Goal: Transaction & Acquisition: Obtain resource

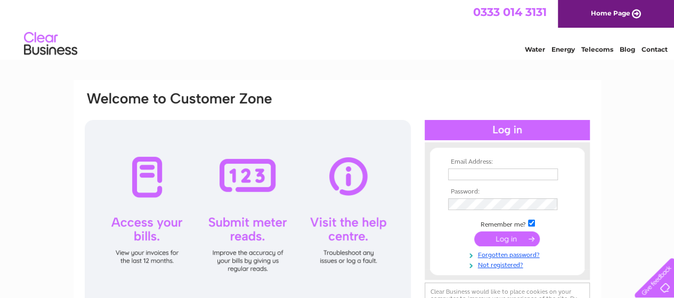
type input "finance.central@tanmat.org"
click at [527, 244] on input "submit" at bounding box center [507, 238] width 66 height 15
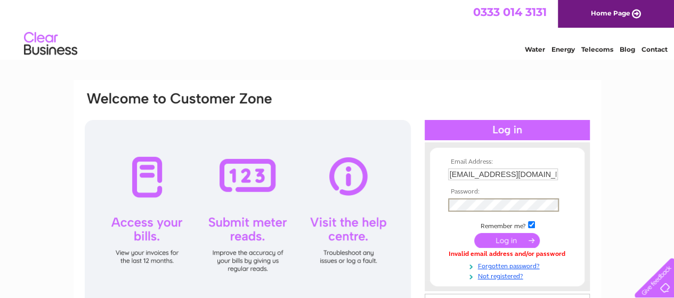
click at [474, 233] on input "submit" at bounding box center [507, 240] width 66 height 15
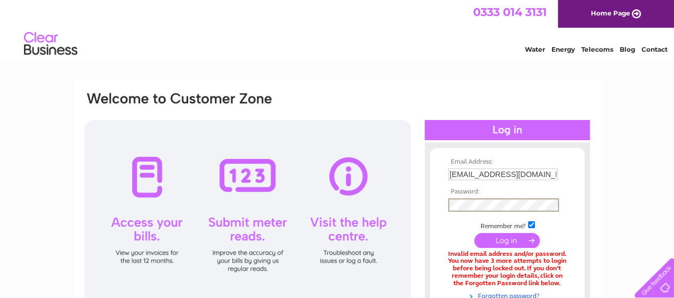
click at [421, 212] on div "Email Address: finance.central@tanmat.org Password:" at bounding box center [337, 231] width 507 height 281
click at [511, 243] on input "submit" at bounding box center [507, 238] width 66 height 15
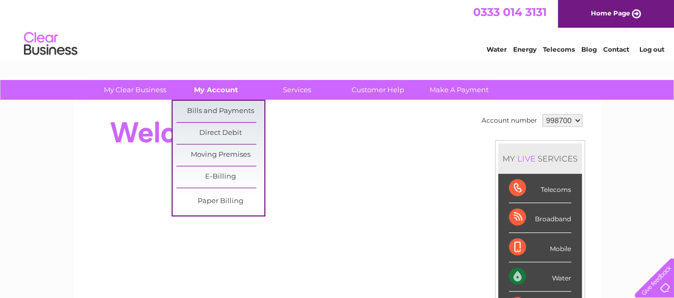
click at [229, 95] on link "My Account" at bounding box center [216, 90] width 88 height 20
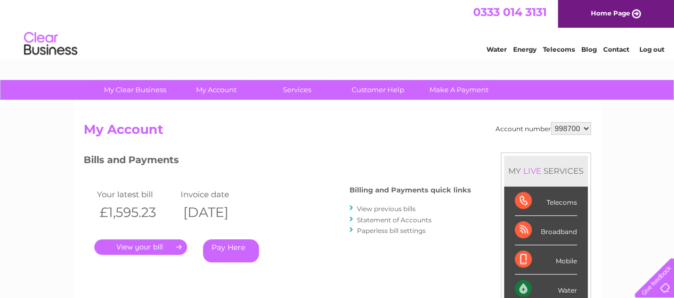
click at [173, 247] on link "." at bounding box center [140, 246] width 93 height 15
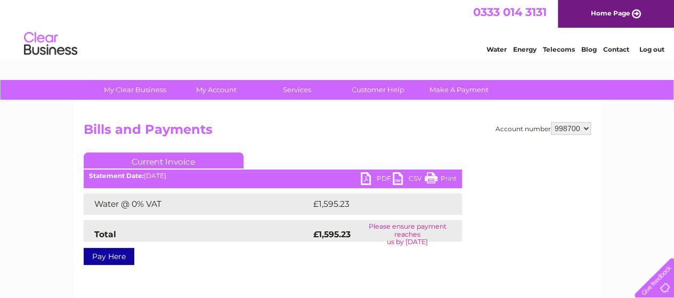
click at [381, 181] on link "PDF" at bounding box center [377, 179] width 32 height 15
click at [657, 49] on link "Log out" at bounding box center [651, 49] width 25 height 8
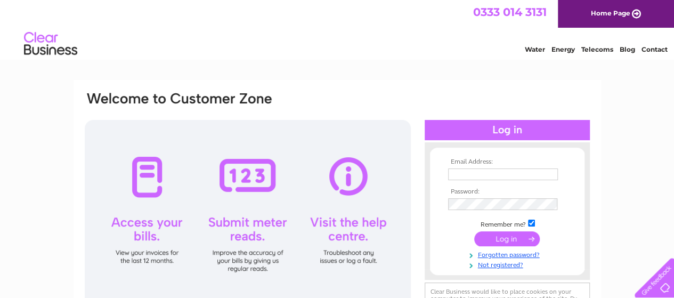
type input "[EMAIL_ADDRESS][DOMAIN_NAME]"
drag, startPoint x: 547, startPoint y: 174, endPoint x: 554, endPoint y: 172, distance: 7.2
click at [547, 174] on input "finance.central@tanmat.org" at bounding box center [503, 174] width 110 height 12
click at [431, 198] on form "Email Address: finance.central@tanmat.org Password:" at bounding box center [507, 214] width 155 height 112
click at [520, 240] on input "submit" at bounding box center [507, 240] width 66 height 15
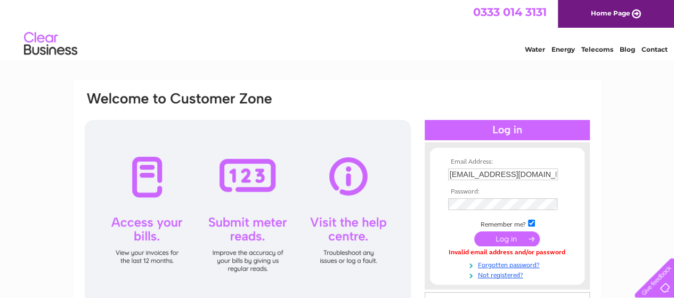
click at [486, 175] on input "[EMAIL_ADDRESS][DOMAIN_NAME]" at bounding box center [503, 174] width 110 height 12
type input "[EMAIL_ADDRESS][DOMAIN_NAME]"
click at [431, 205] on form "Email Address: admin.oakfield@tanmat.org Password:" at bounding box center [507, 219] width 155 height 122
click at [514, 241] on input "submit" at bounding box center [507, 240] width 66 height 15
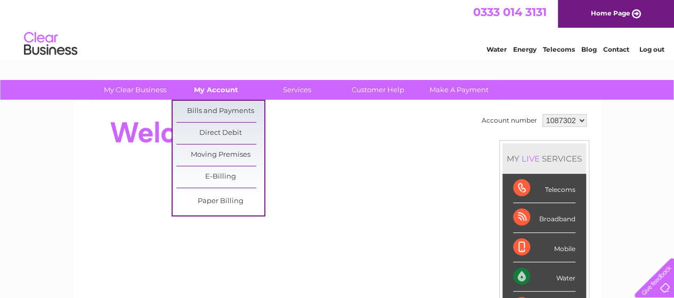
click at [238, 86] on link "My Account" at bounding box center [216, 90] width 88 height 20
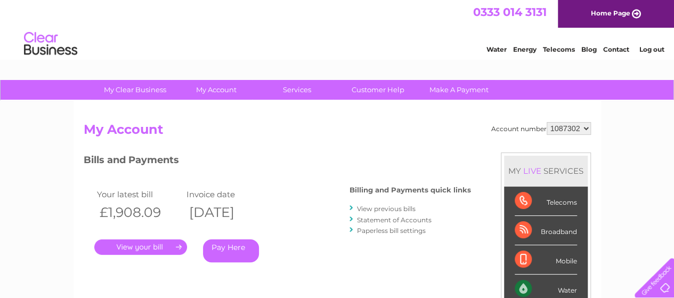
click at [160, 244] on link "." at bounding box center [140, 246] width 93 height 15
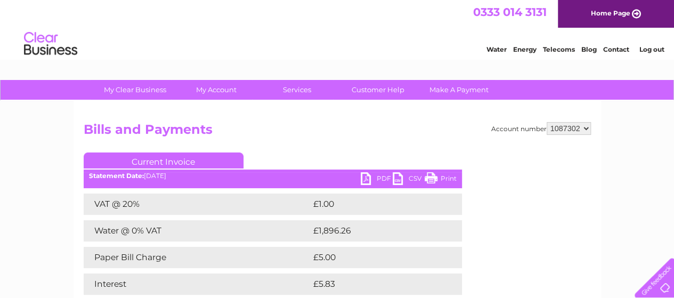
click at [381, 176] on link "PDF" at bounding box center [377, 179] width 32 height 15
